Goal: Task Accomplishment & Management: Complete application form

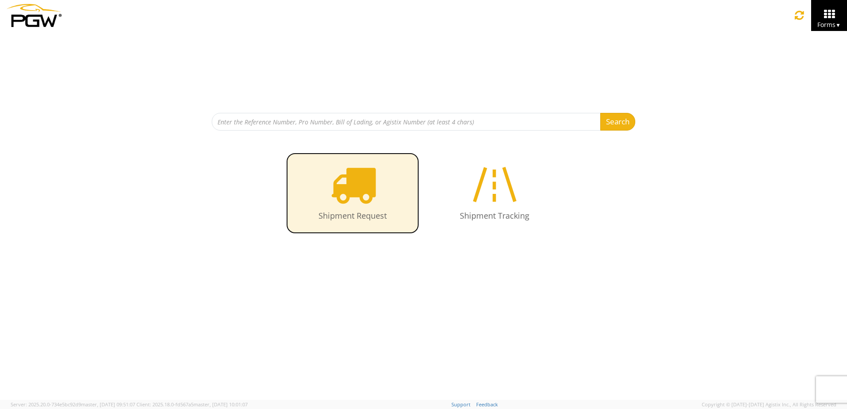
click at [342, 193] on icon at bounding box center [353, 185] width 46 height 46
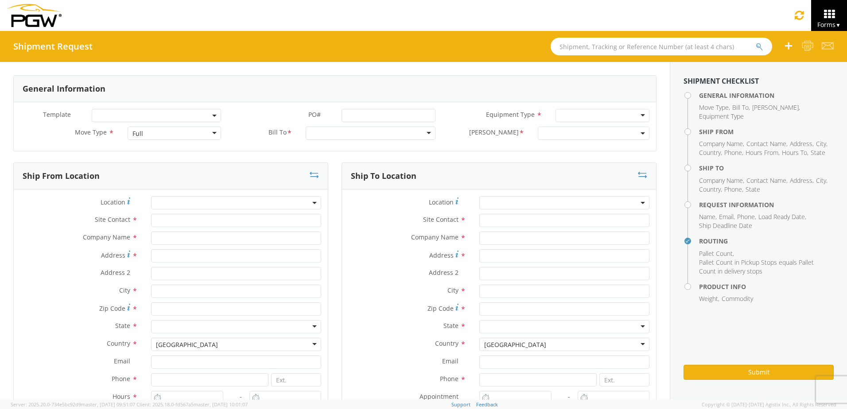
click at [211, 134] on div "Full" at bounding box center [175, 133] width 94 height 13
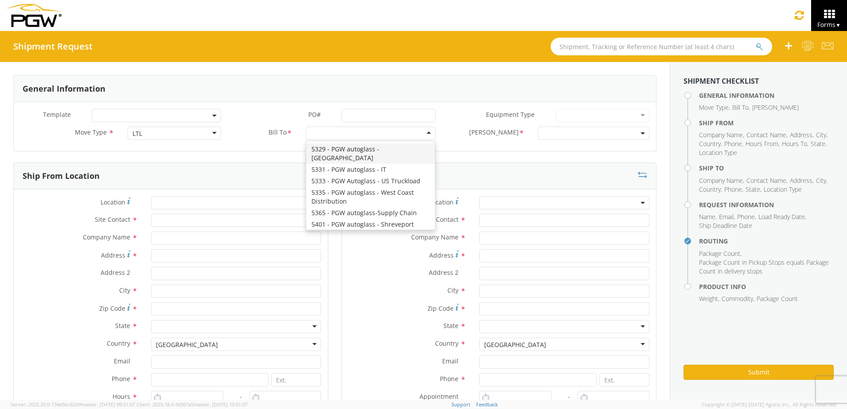
click at [362, 136] on div at bounding box center [370, 133] width 129 height 13
type input "5477"
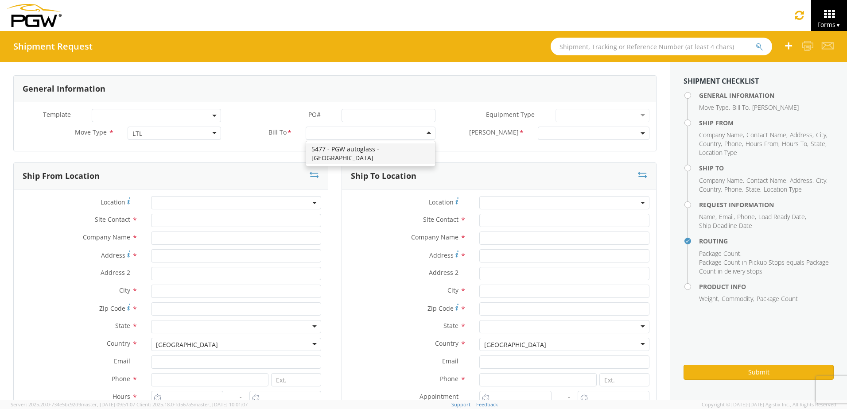
scroll to position [0, 0]
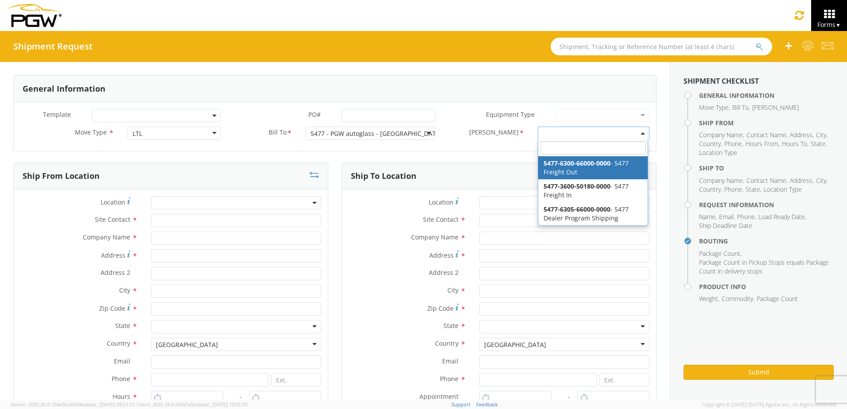
click at [539, 133] on span at bounding box center [594, 133] width 112 height 13
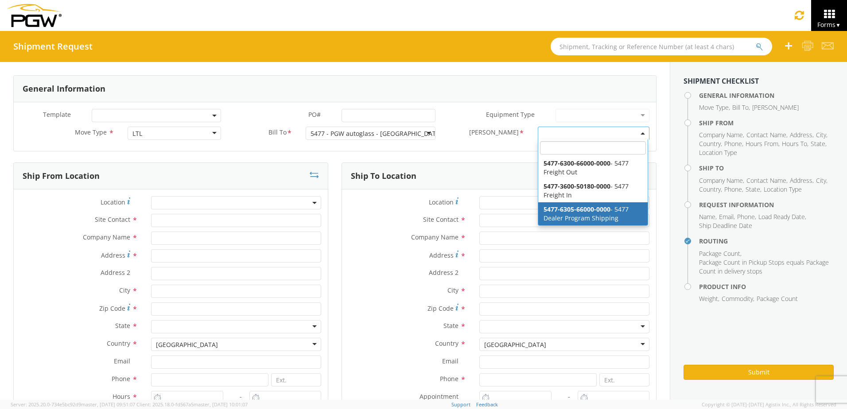
select select "5477-6305-66000-0000"
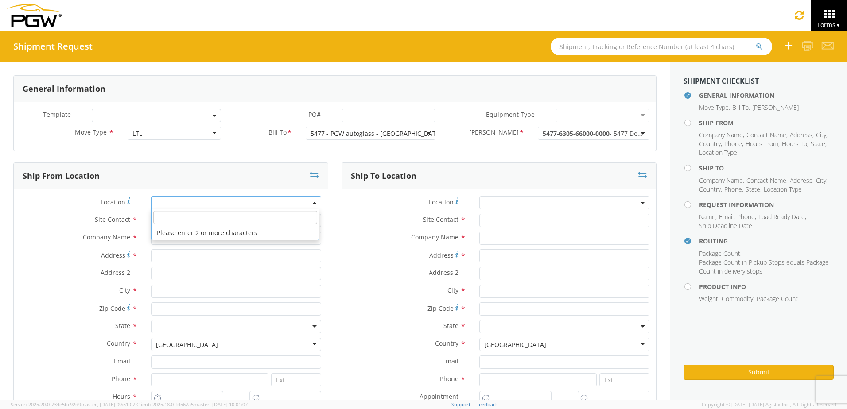
click at [216, 205] on span at bounding box center [236, 202] width 170 height 13
click at [211, 217] on input "search" at bounding box center [235, 217] width 164 height 13
type input "5477"
type input "5477 Branch Manager"
type input "5477 - PGW autoglass - [GEOGRAPHIC_DATA]"
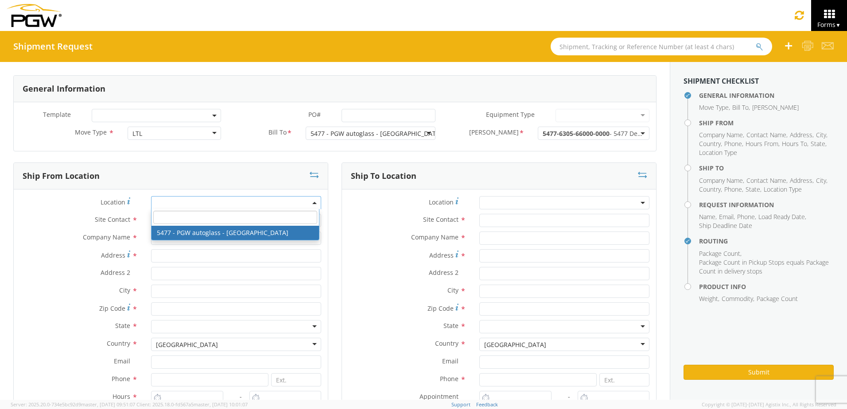
type input "[STREET_ADDRESS][PERSON_NAME]"
type input "Cinnaminson"
type input "08077"
type input "[EMAIL_ADDRESS][DOMAIN_NAME]"
type input "[PHONE_NUMBER]"
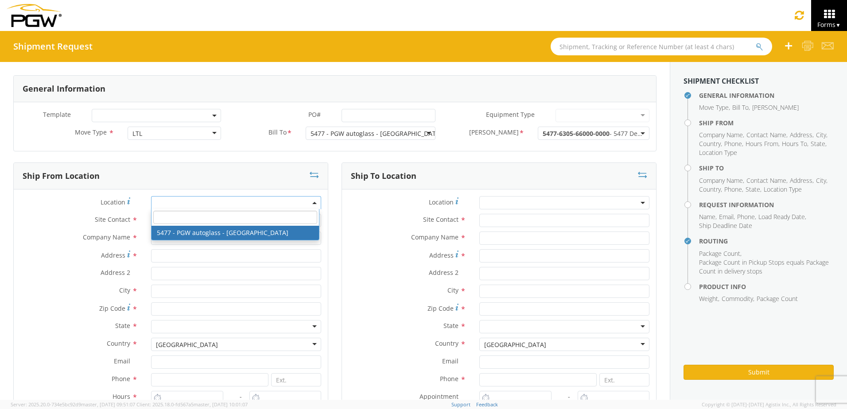
type input "9:00 AM"
type input "3:00 PM"
select select "28313"
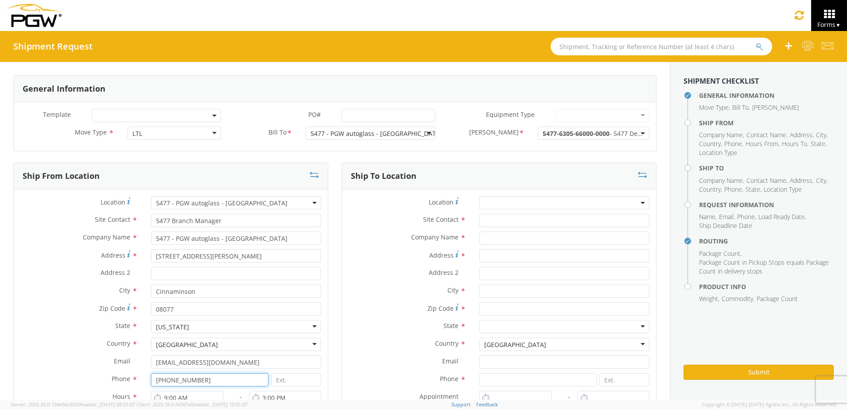
click at [207, 378] on input "[PHONE_NUMBER]" at bounding box center [209, 380] width 117 height 13
type input "[PHONE_NUMBER]"
click at [370, 377] on label "Phone *" at bounding box center [407, 380] width 131 height 12
click at [507, 201] on span at bounding box center [564, 202] width 170 height 13
click at [386, 230] on div "Site Contact *" at bounding box center [499, 223] width 314 height 18
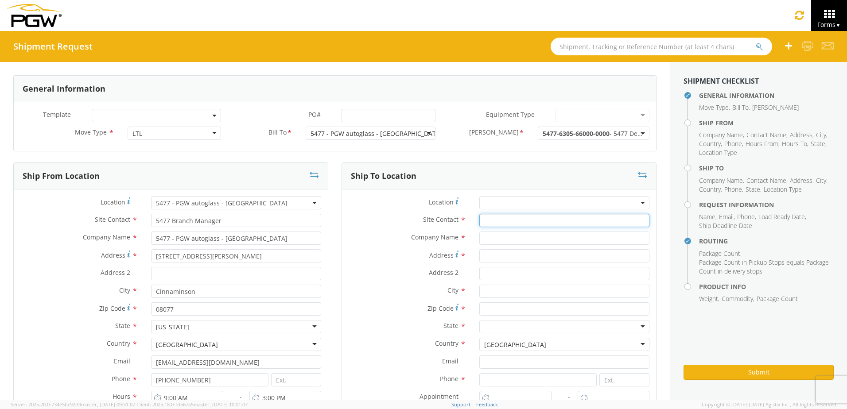
click at [487, 220] on input "text" at bounding box center [564, 220] width 170 height 13
type input "Receiving"
click at [387, 234] on label "Company Name *" at bounding box center [407, 238] width 131 height 12
click at [521, 239] on input "text" at bounding box center [564, 238] width 170 height 13
type input "Burgeys Cadillac"
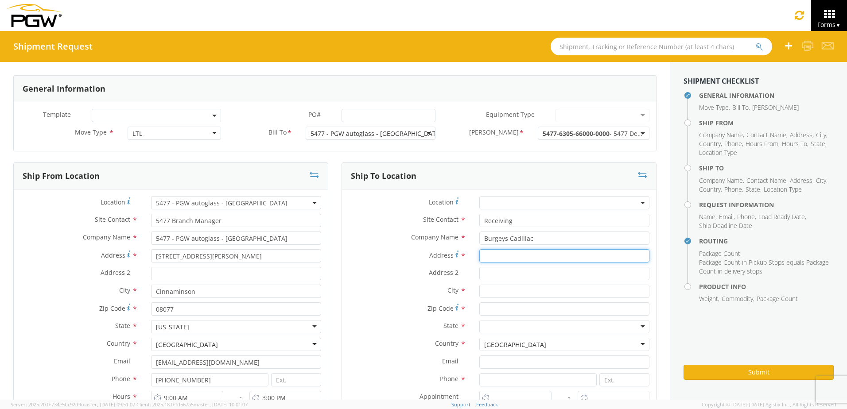
click at [523, 257] on input "Address *" at bounding box center [564, 255] width 170 height 13
type input "[STREET_ADDRESS]"
click at [509, 291] on input "text" at bounding box center [564, 291] width 170 height 13
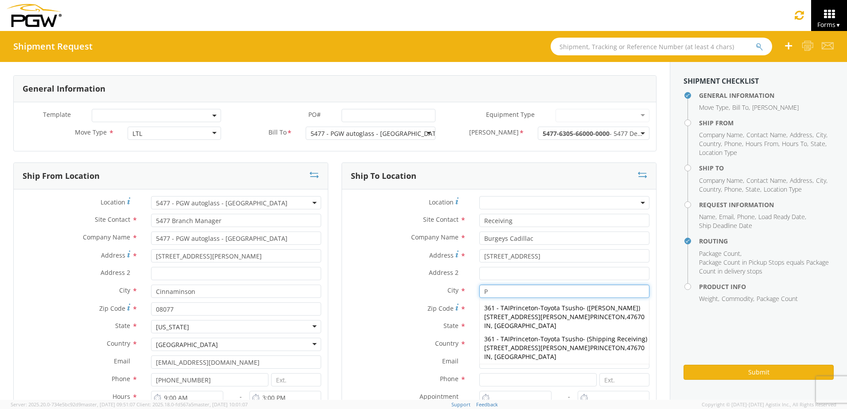
type input "Plymouth Meeting"
type input "19462"
type input "6102750507"
type input "[PERSON_NAME]"
type input "[EMAIL_ADDRESS][DOMAIN_NAME]"
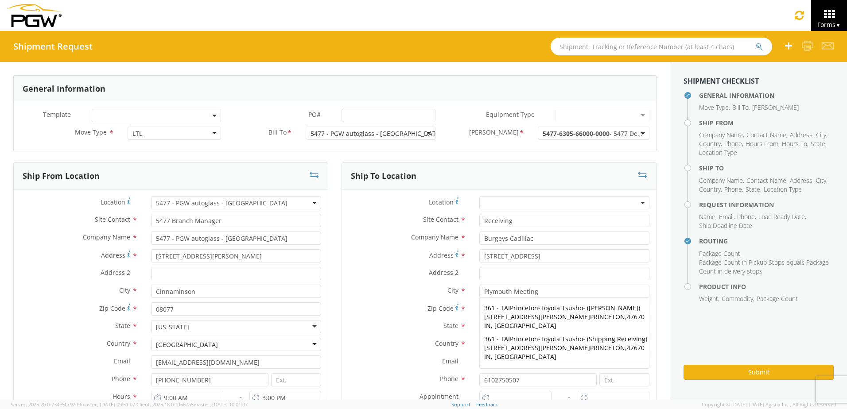
type input "8563896920"
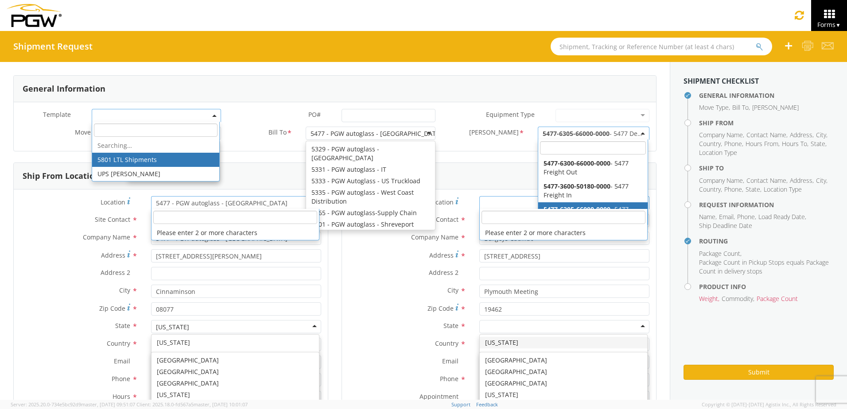
scroll to position [2234, 0]
click at [410, 275] on label "Address 2 *" at bounding box center [407, 273] width 131 height 12
click at [479, 275] on input "Address 2 *" at bounding box center [564, 273] width 170 height 13
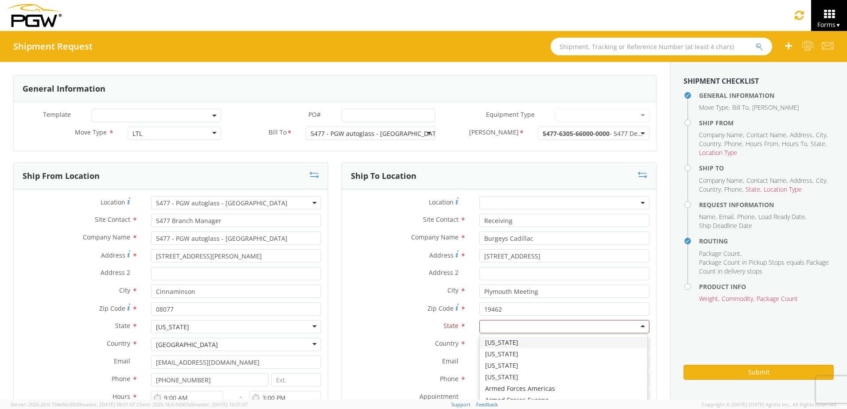
click at [492, 326] on div at bounding box center [564, 326] width 170 height 13
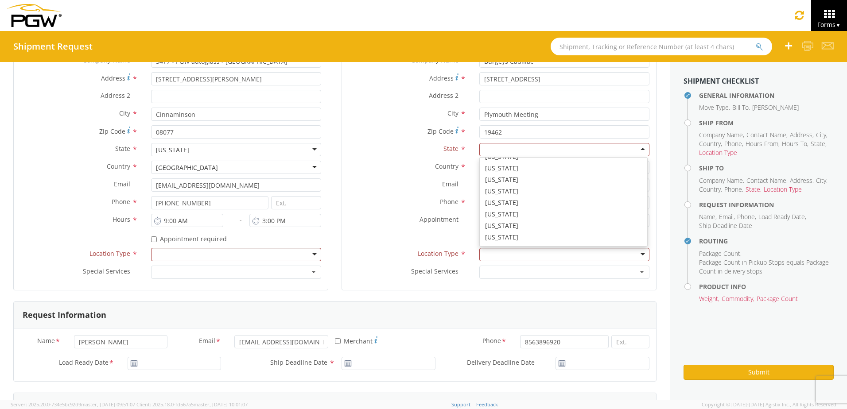
scroll to position [443, 0]
click at [237, 253] on div at bounding box center [236, 254] width 170 height 13
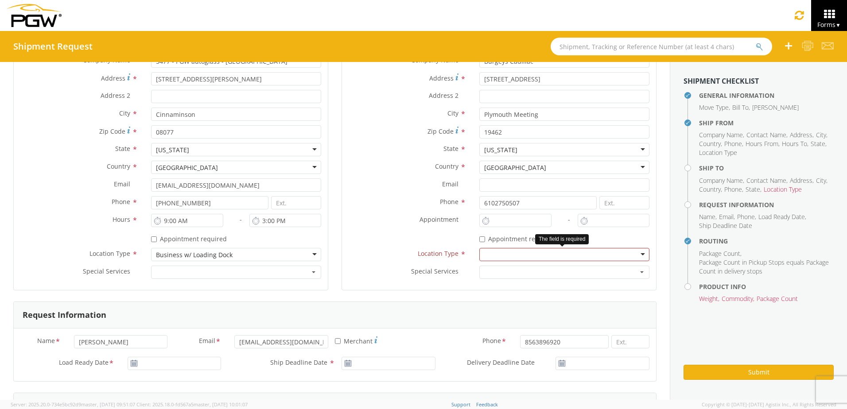
click at [496, 255] on div at bounding box center [564, 254] width 170 height 13
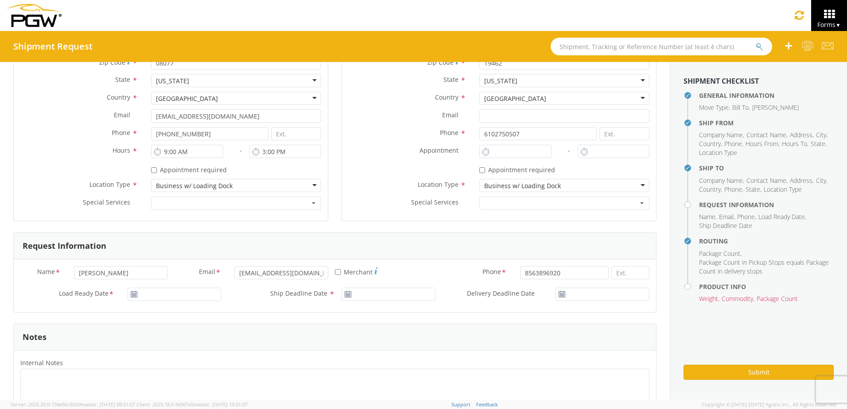
scroll to position [266, 0]
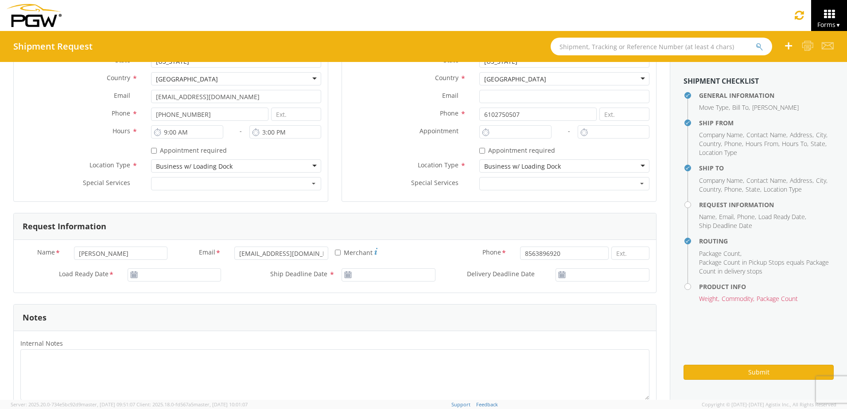
click at [132, 274] on icon at bounding box center [134, 275] width 8 height 7
type input "[DATE]"
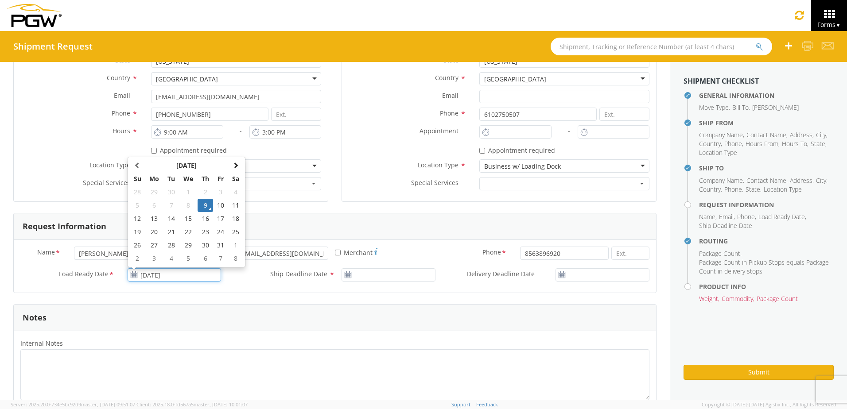
click at [144, 271] on input "[DATE]" at bounding box center [175, 275] width 94 height 13
click at [205, 206] on td "9" at bounding box center [206, 205] width 16 height 13
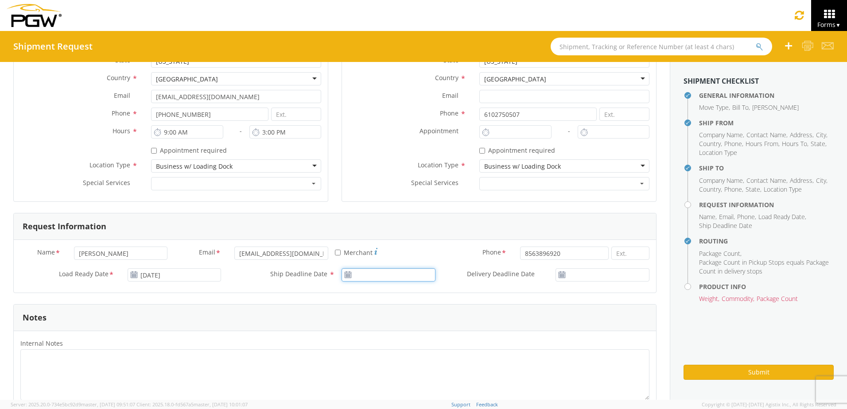
type input "[DATE]"
click at [375, 276] on input "[DATE]" at bounding box center [389, 275] width 94 height 13
click at [415, 203] on td "9" at bounding box center [420, 205] width 16 height 13
click at [581, 277] on input "[DATE]" at bounding box center [603, 275] width 94 height 13
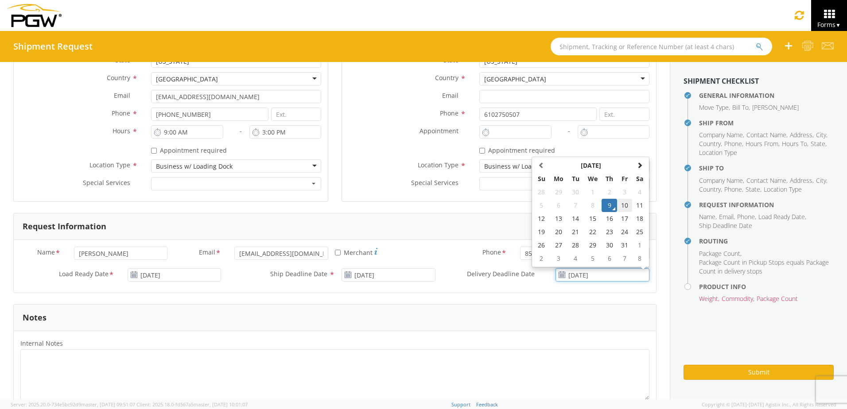
click at [619, 206] on td "10" at bounding box center [624, 205] width 15 height 13
type input "[DATE]"
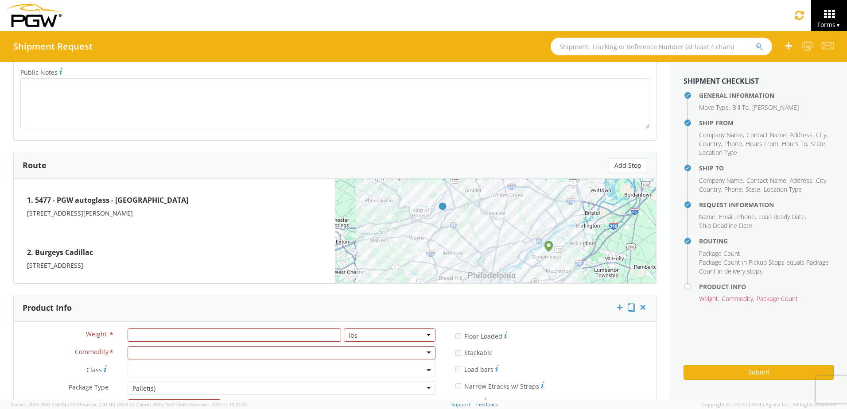
scroll to position [665, 0]
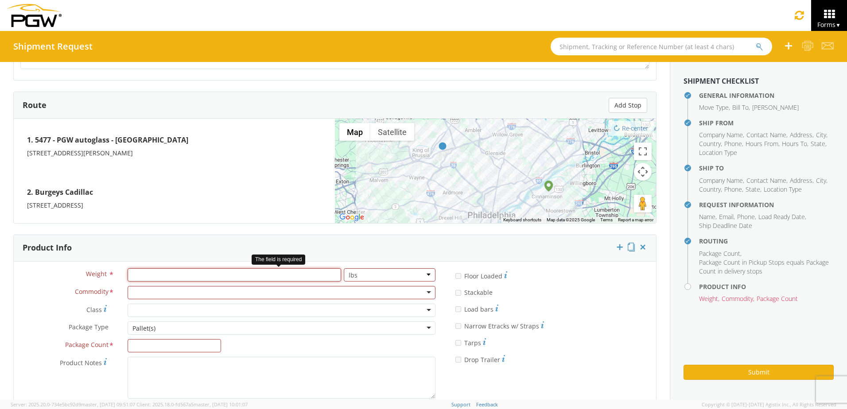
click at [147, 274] on input "number" at bounding box center [235, 275] width 214 height 13
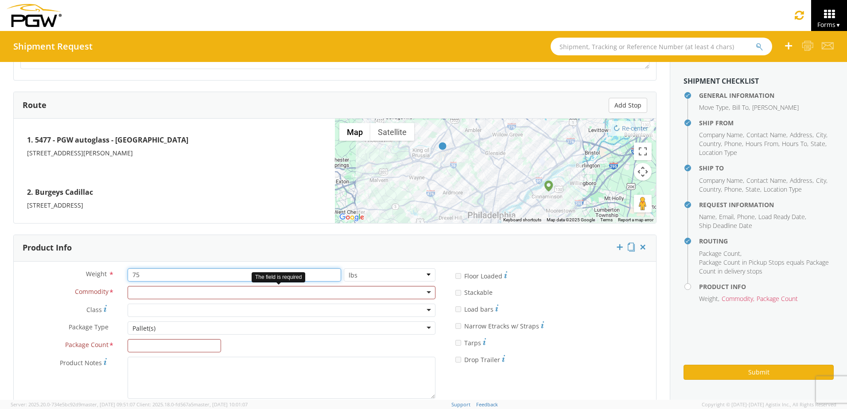
type input "75"
click at [145, 293] on div at bounding box center [282, 292] width 308 height 13
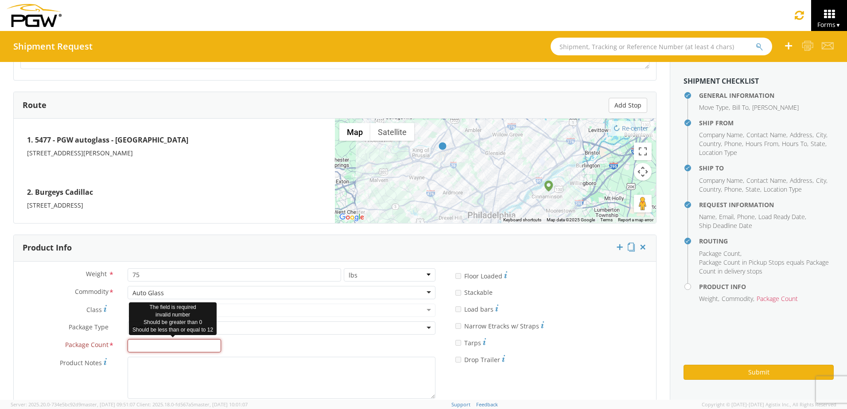
click at [144, 345] on input "Package Count *" at bounding box center [175, 345] width 94 height 13
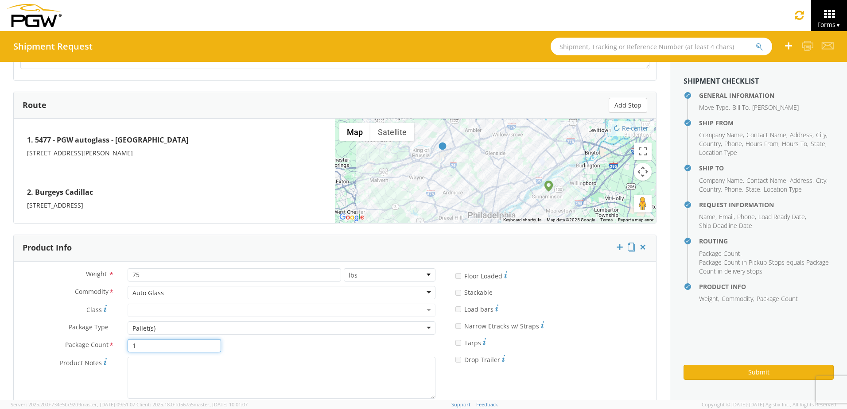
type input "1"
click at [244, 327] on div "Pallet(s)" at bounding box center [282, 328] width 308 height 13
click at [51, 314] on label "Class *" at bounding box center [67, 310] width 107 height 12
click at [739, 375] on button "Submit" at bounding box center [759, 372] width 150 height 15
